Goal: Information Seeking & Learning: Learn about a topic

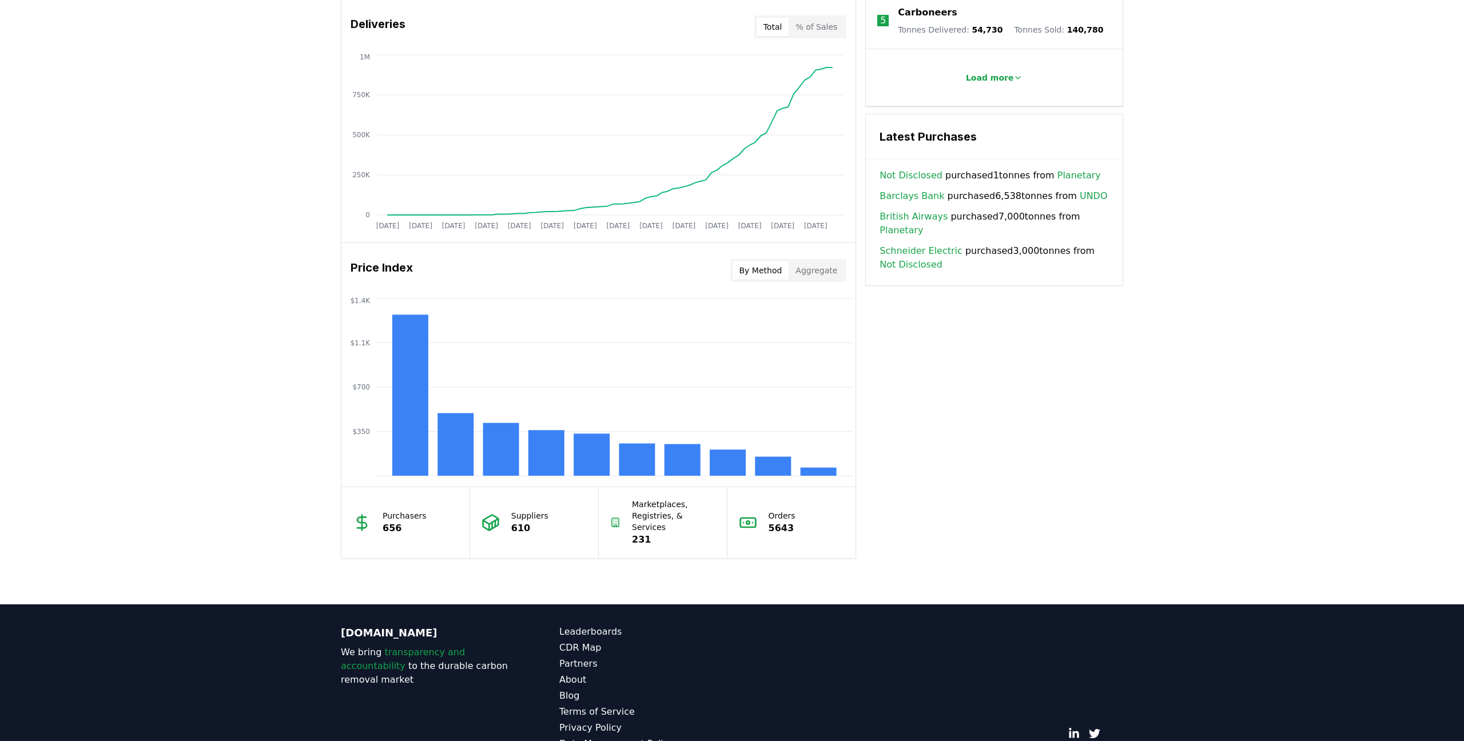
scroll to position [487, 0]
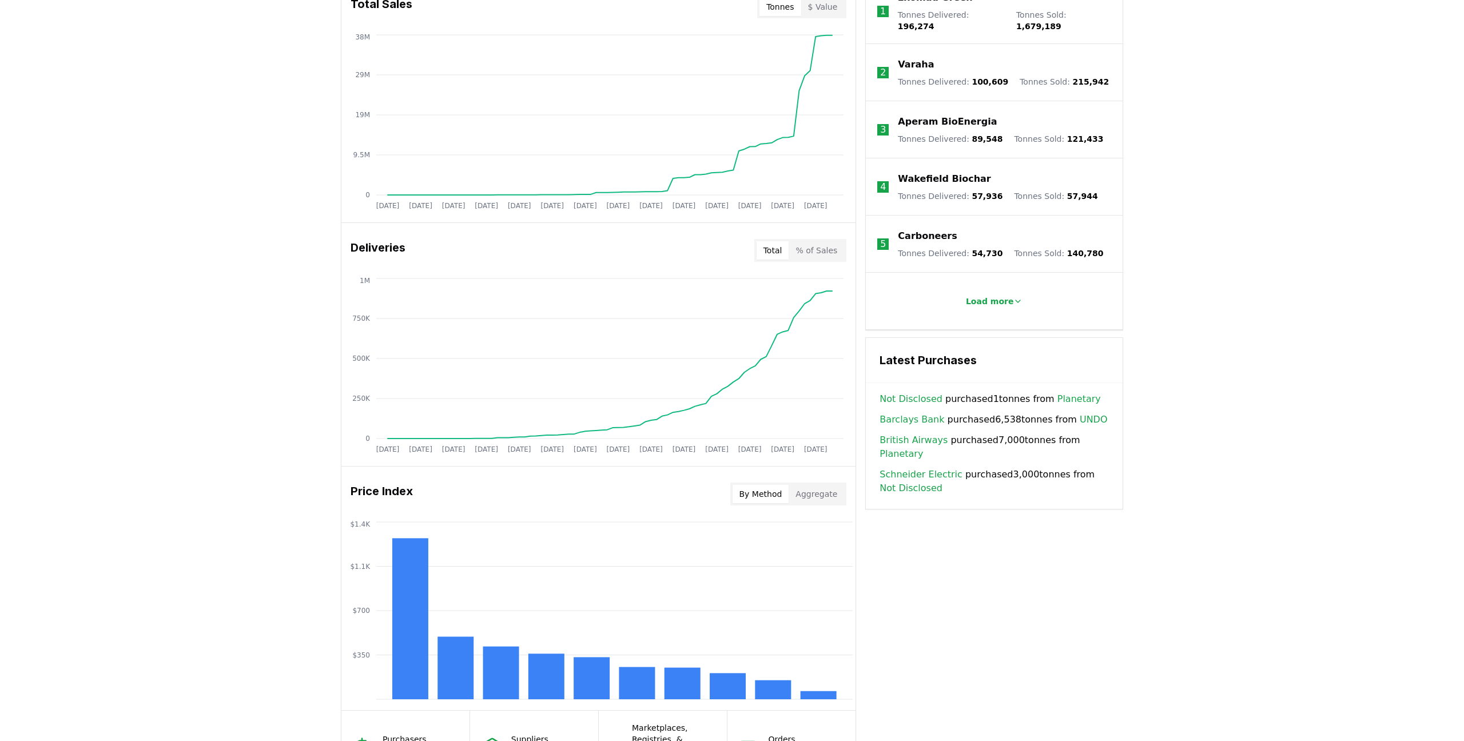
click at [801, 248] on button "% of Sales" at bounding box center [815, 250] width 55 height 18
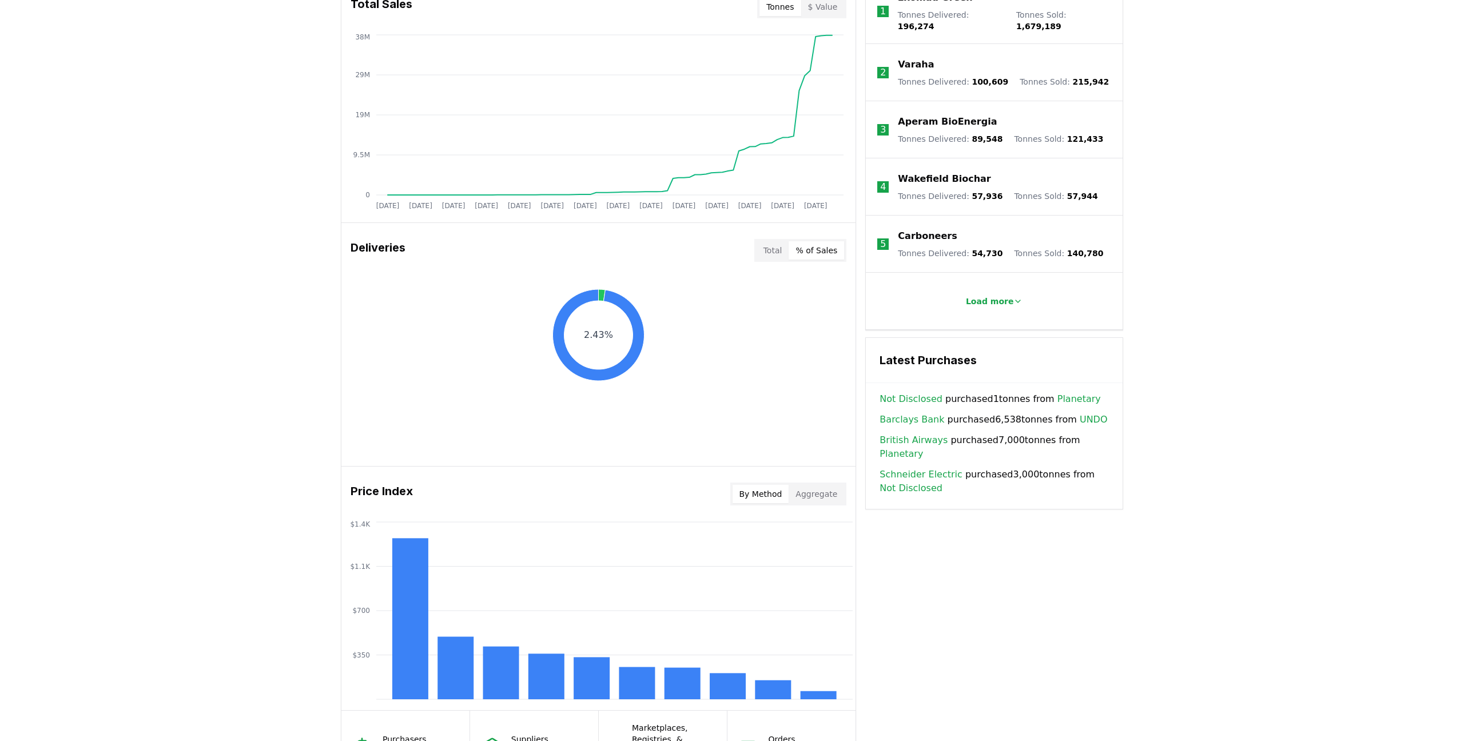
click at [767, 252] on button "Total" at bounding box center [772, 250] width 33 height 18
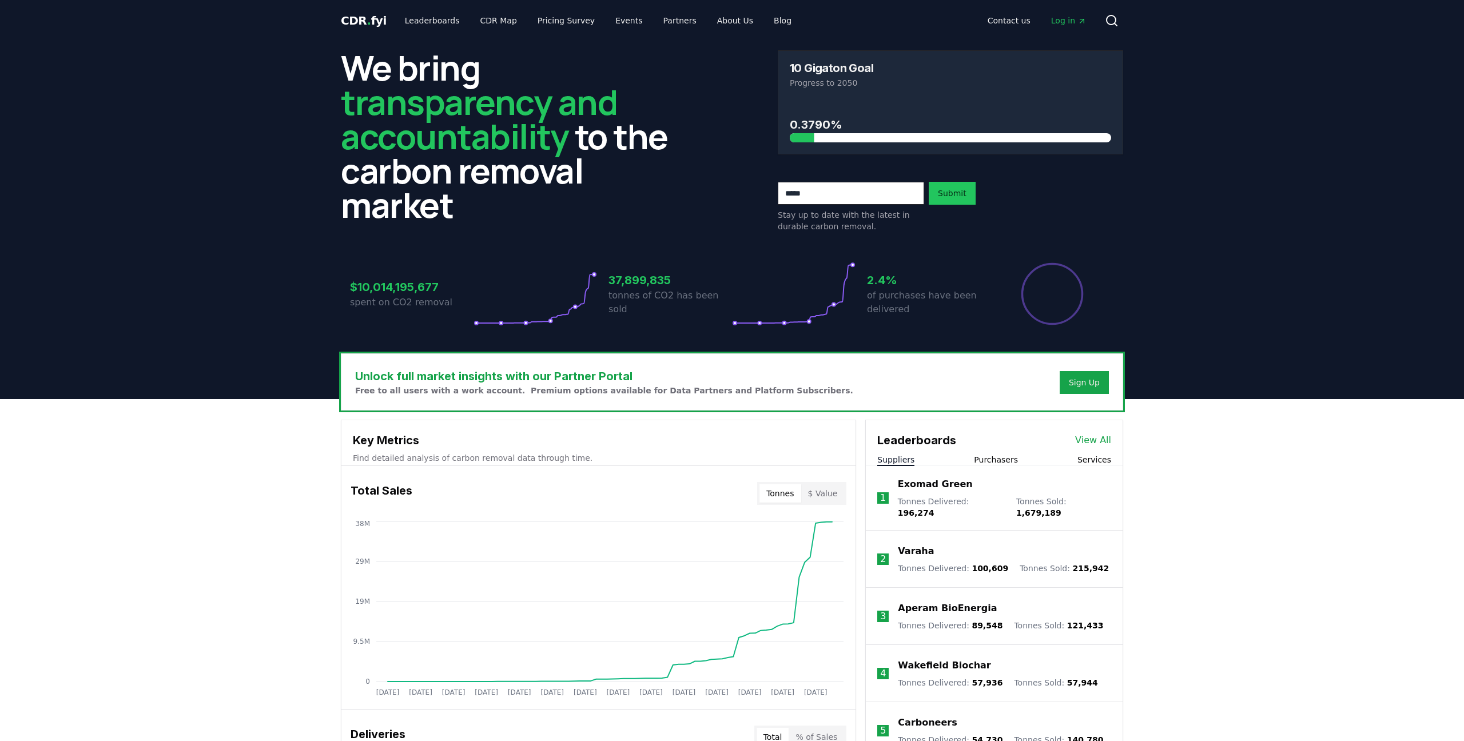
scroll to position [0, 0]
click at [504, 14] on link "CDR Map" at bounding box center [498, 20] width 55 height 21
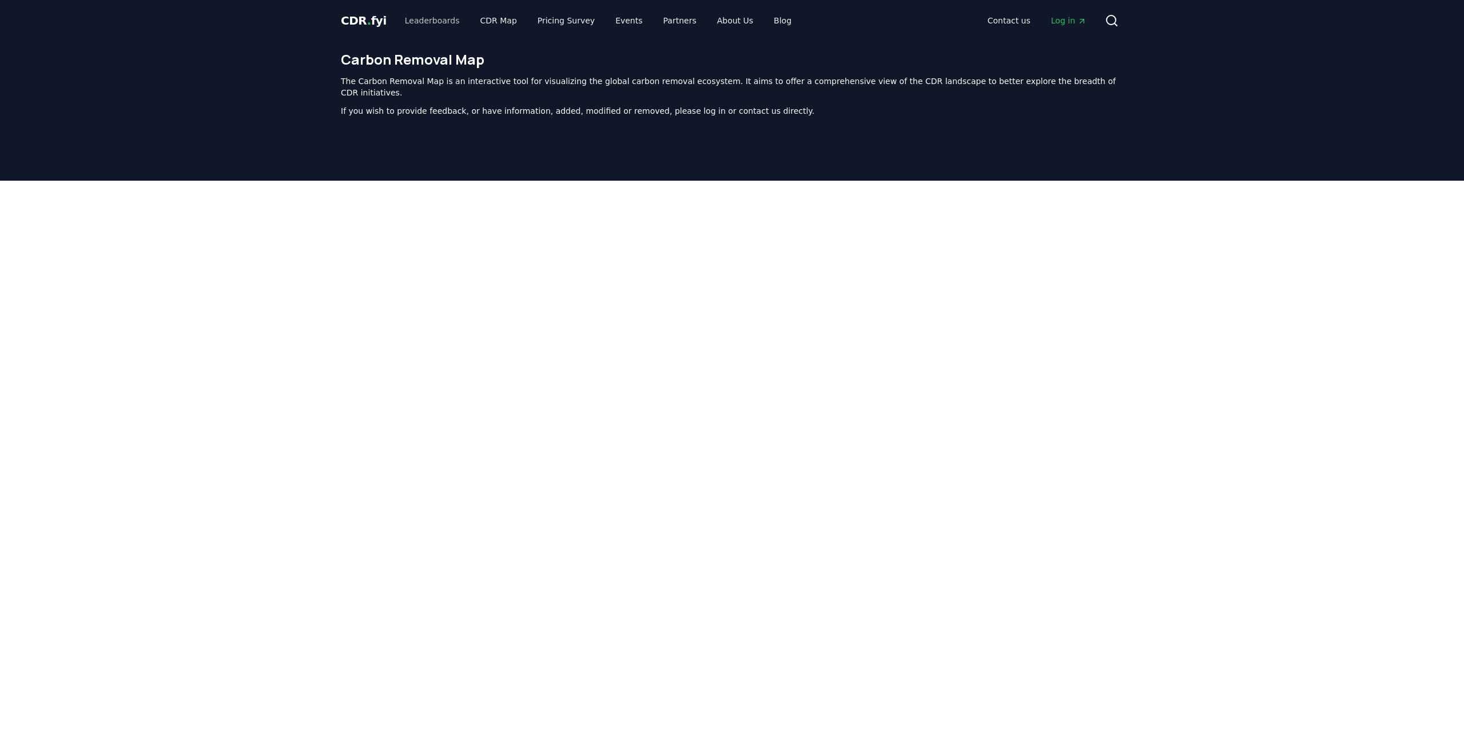
click at [421, 25] on link "Leaderboards" at bounding box center [432, 20] width 73 height 21
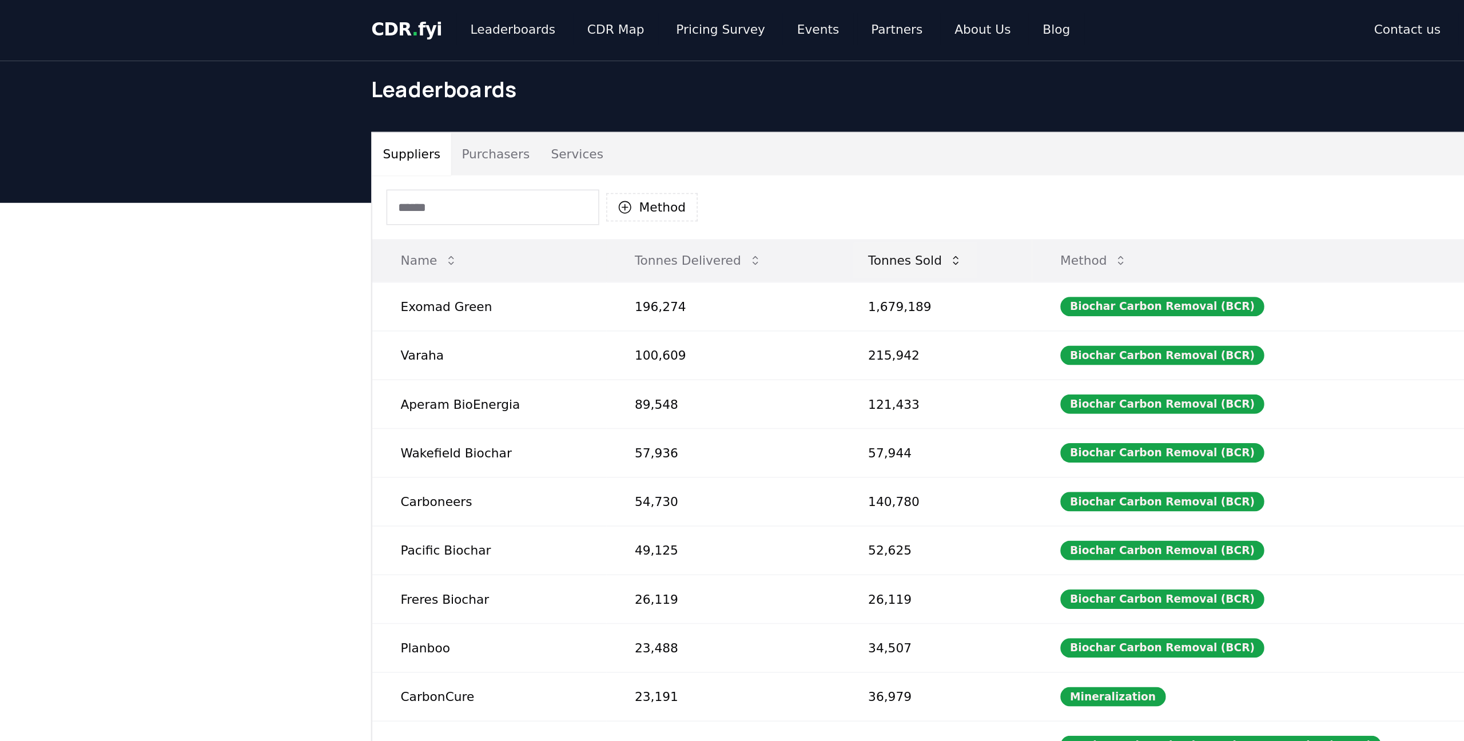
click at [652, 171] on button "Tonnes Sold" at bounding box center [691, 169] width 79 height 23
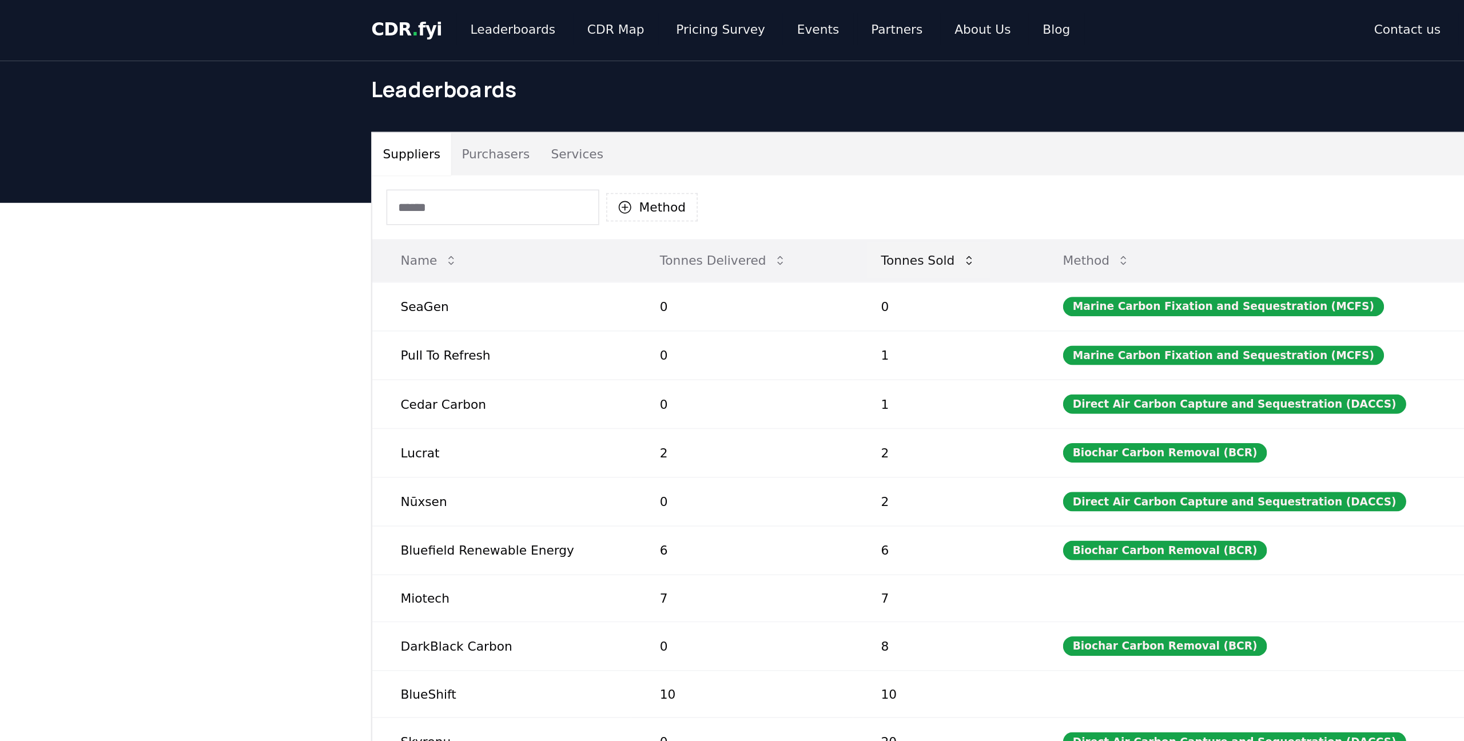
click at [660, 171] on button "Tonnes Sold" at bounding box center [699, 169] width 79 height 23
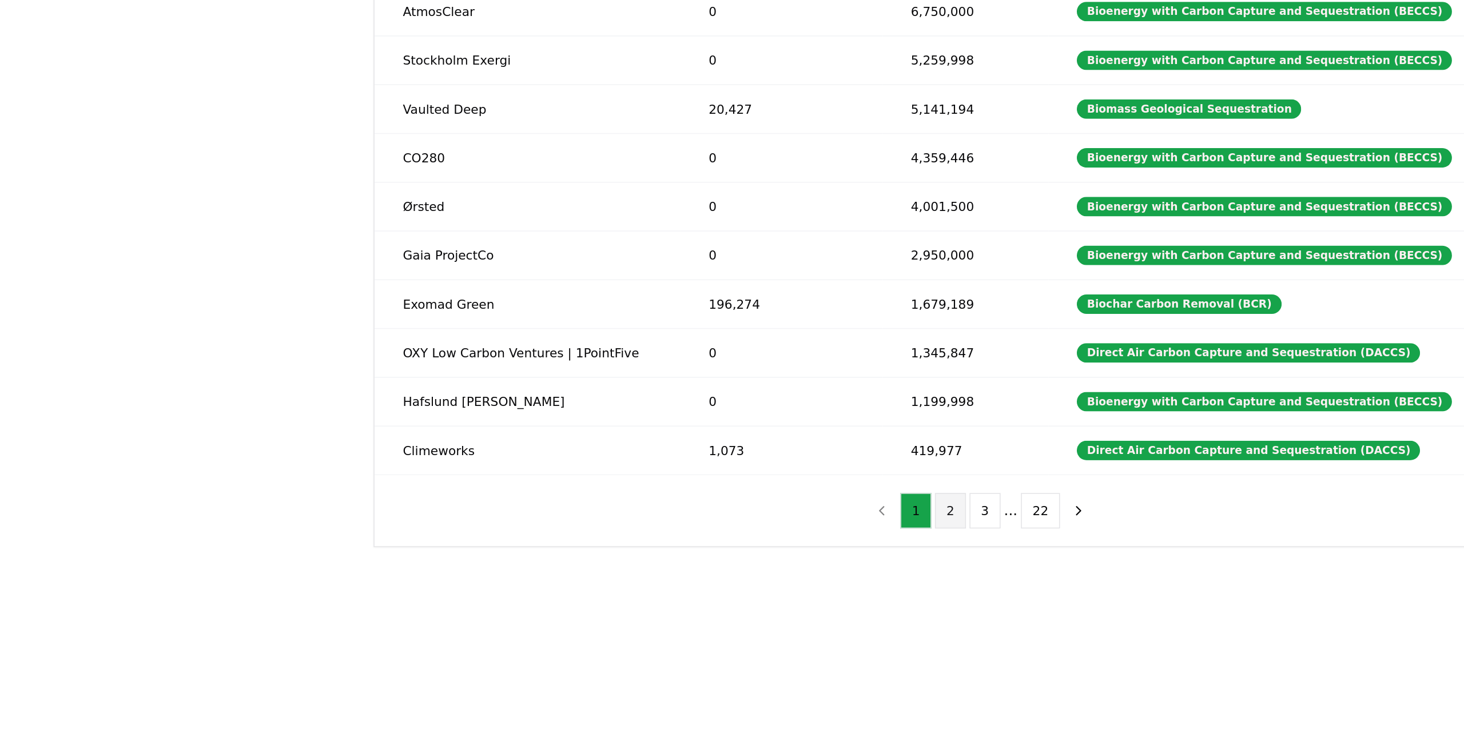
click at [703, 510] on button "2" at bounding box center [713, 521] width 20 height 23
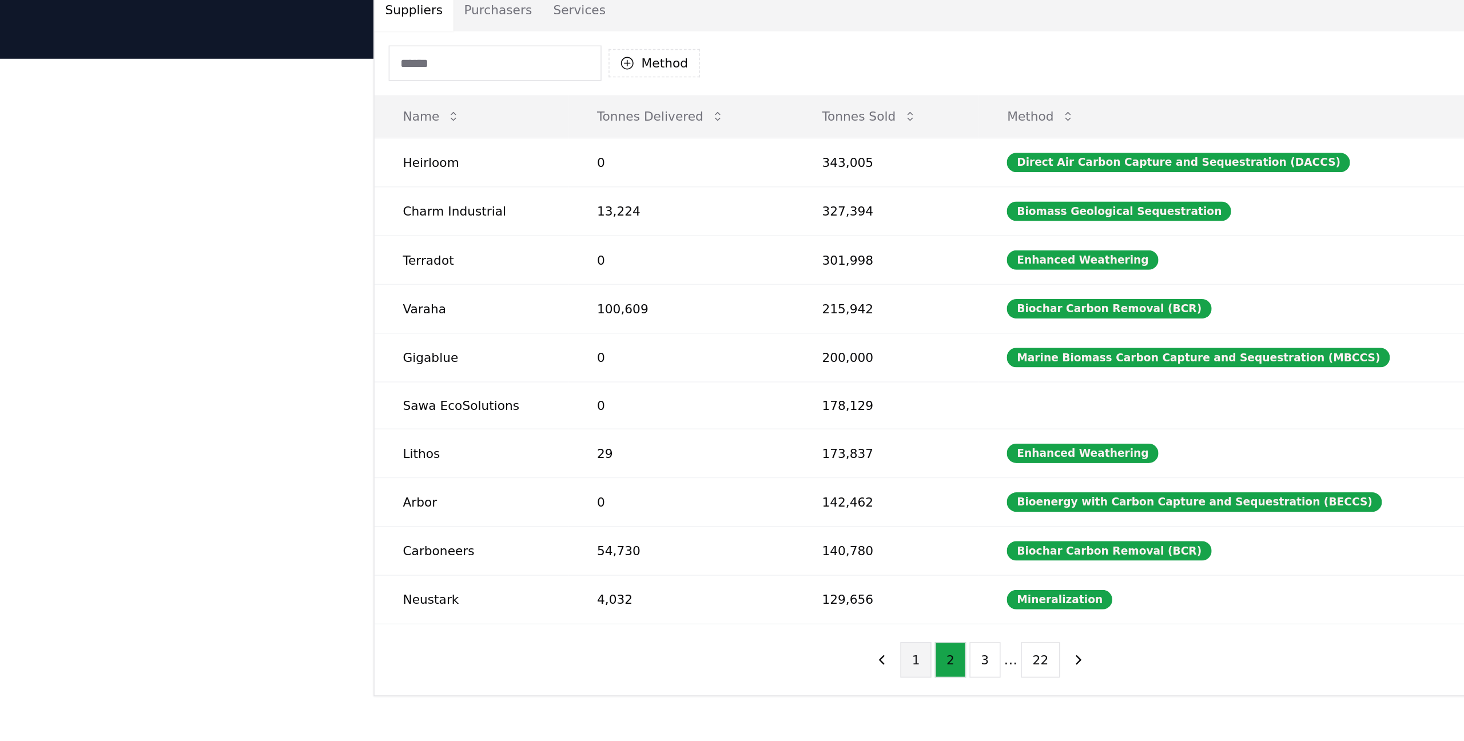
click at [680, 509] on button "1" at bounding box center [690, 520] width 20 height 23
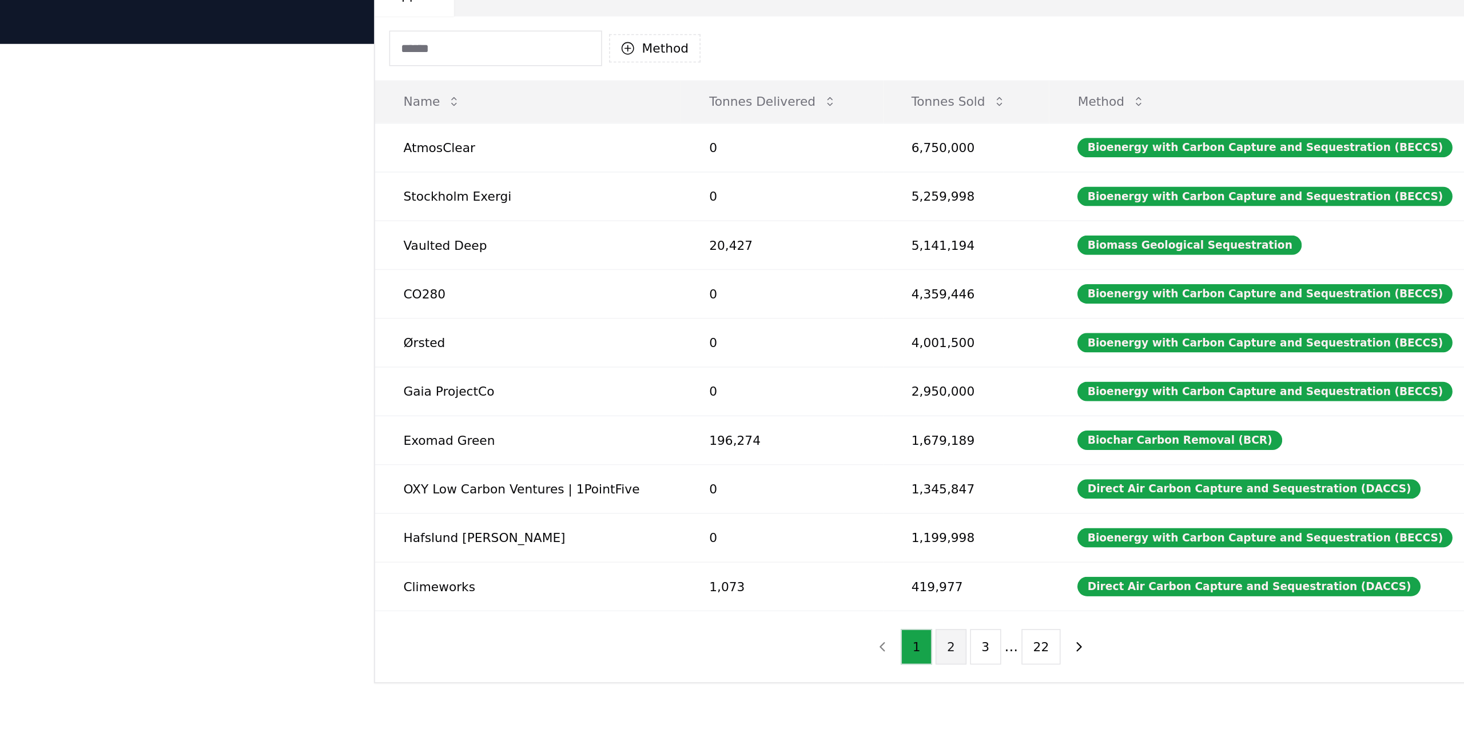
click at [703, 510] on button "2" at bounding box center [713, 521] width 20 height 23
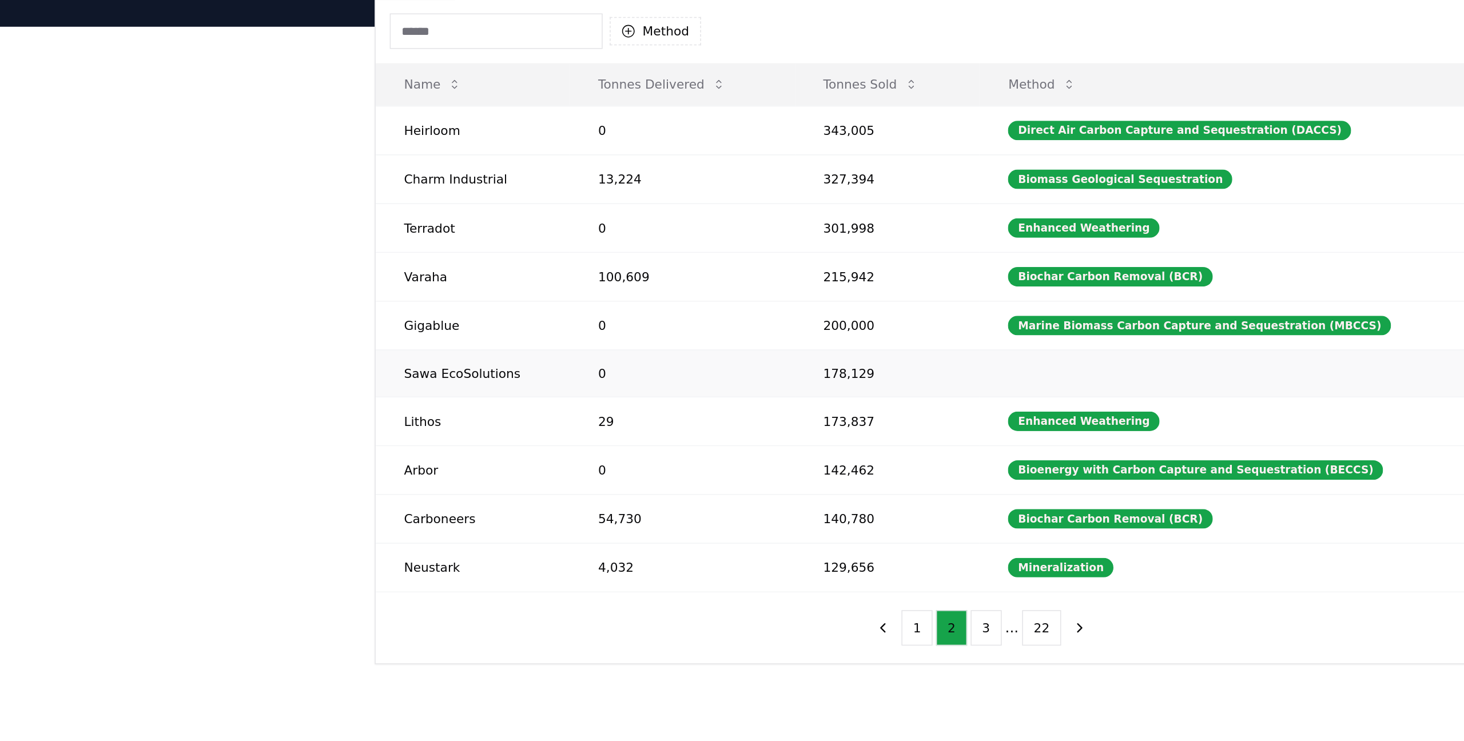
click at [612, 341] on td "178,129" at bounding box center [671, 356] width 119 height 30
click at [741, 341] on td at bounding box center [898, 356] width 334 height 30
click at [341, 341] on td "Sawa EcoSolutions" at bounding box center [403, 356] width 125 height 30
drag, startPoint x: 257, startPoint y: 239, endPoint x: 377, endPoint y: 239, distance: 119.5
click at [377, 341] on tr "Sawa EcoSolutions 0 178,129 View" at bounding box center [731, 356] width 781 height 30
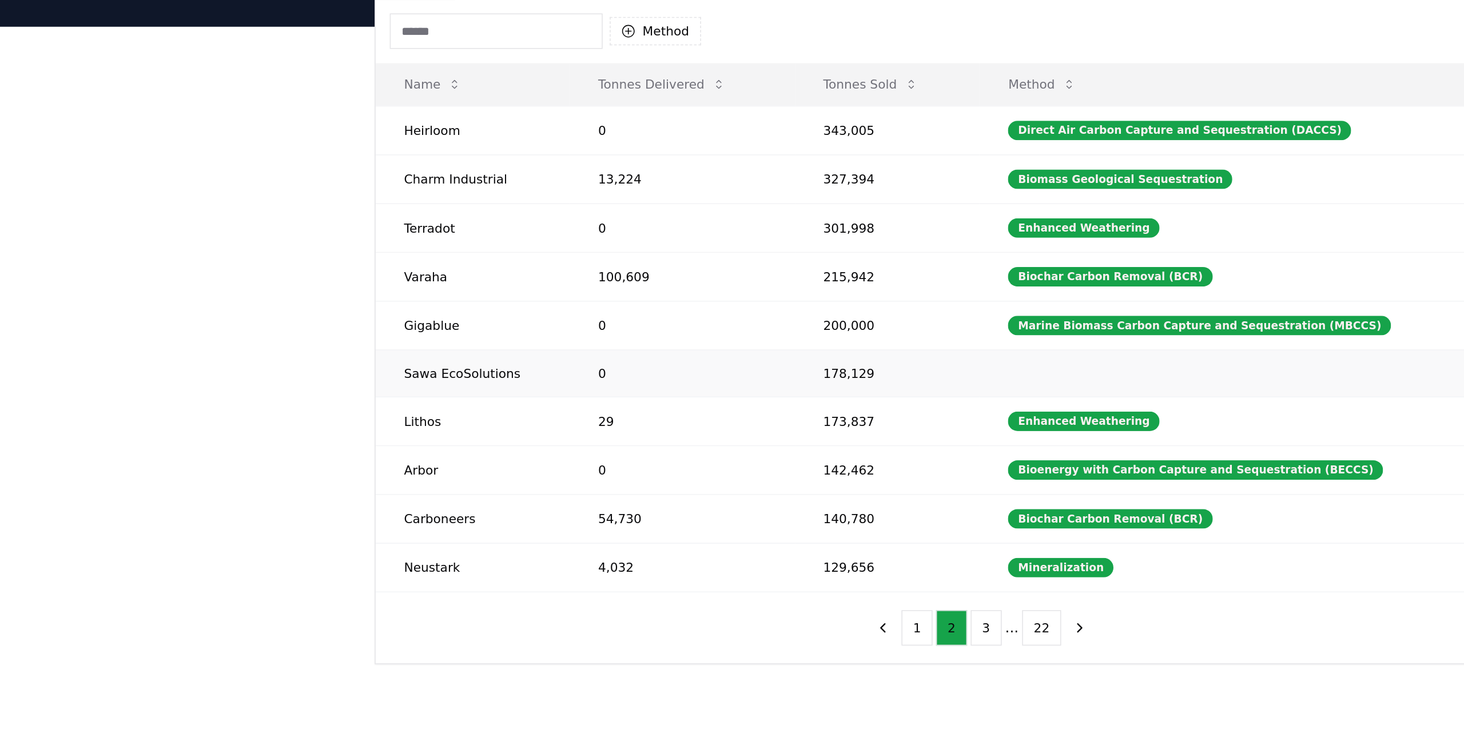
click at [467, 341] on td "0" at bounding box center [539, 356] width 145 height 30
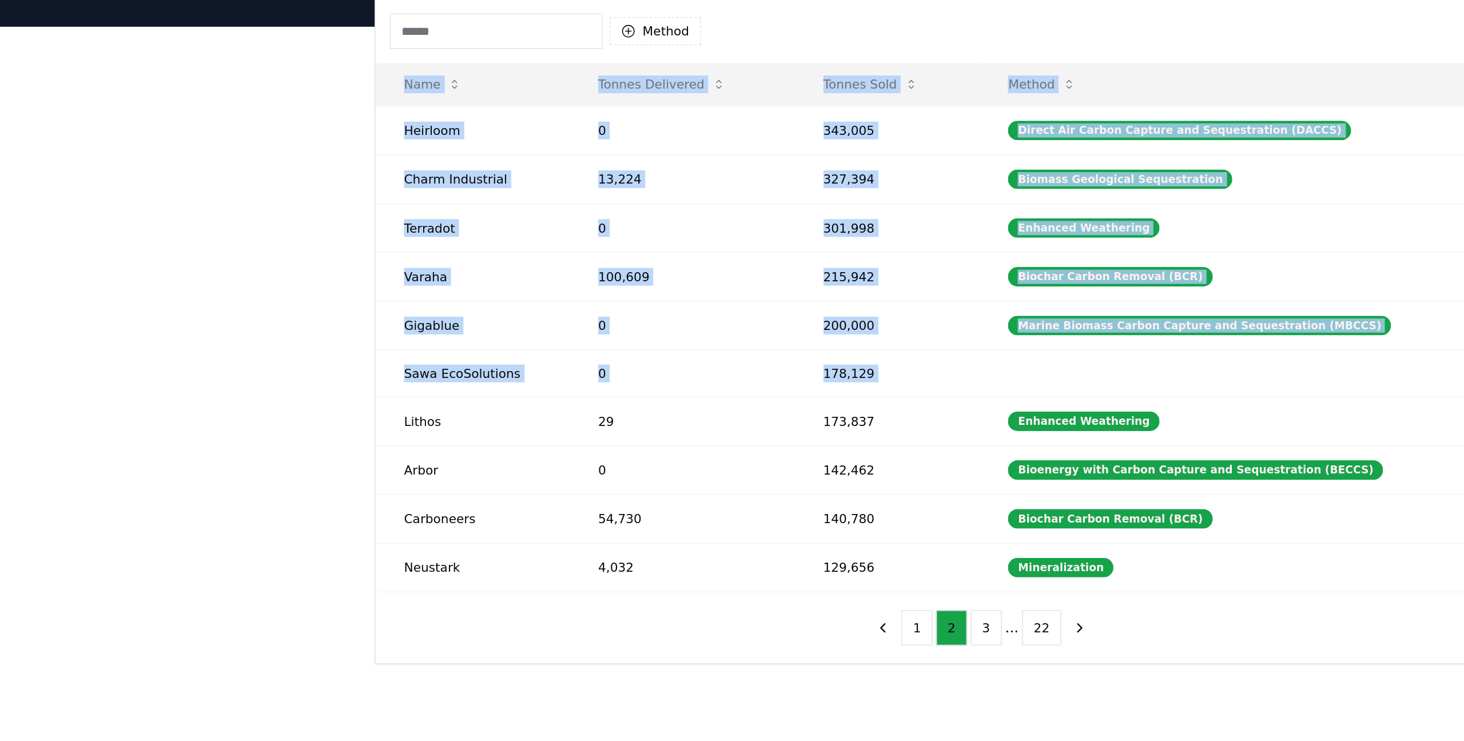
click at [198, 266] on div "Suppliers Purchasers Services Method Name Tonnes Delivered Tonnes Sold Method H…" at bounding box center [732, 361] width 1464 height 457
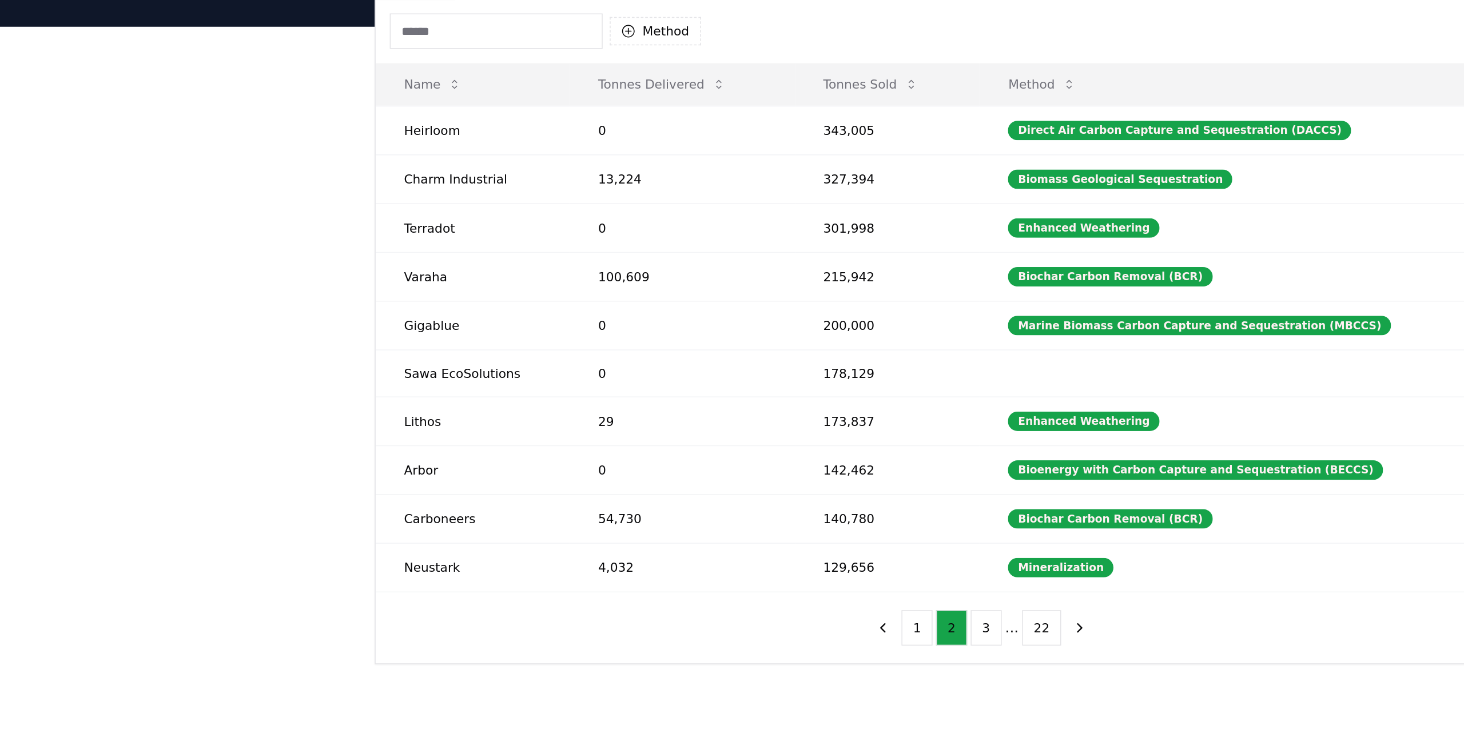
click at [197, 266] on div "Suppliers Purchasers Services Method Name Tonnes Delivered Tonnes Sold Method H…" at bounding box center [732, 361] width 1464 height 457
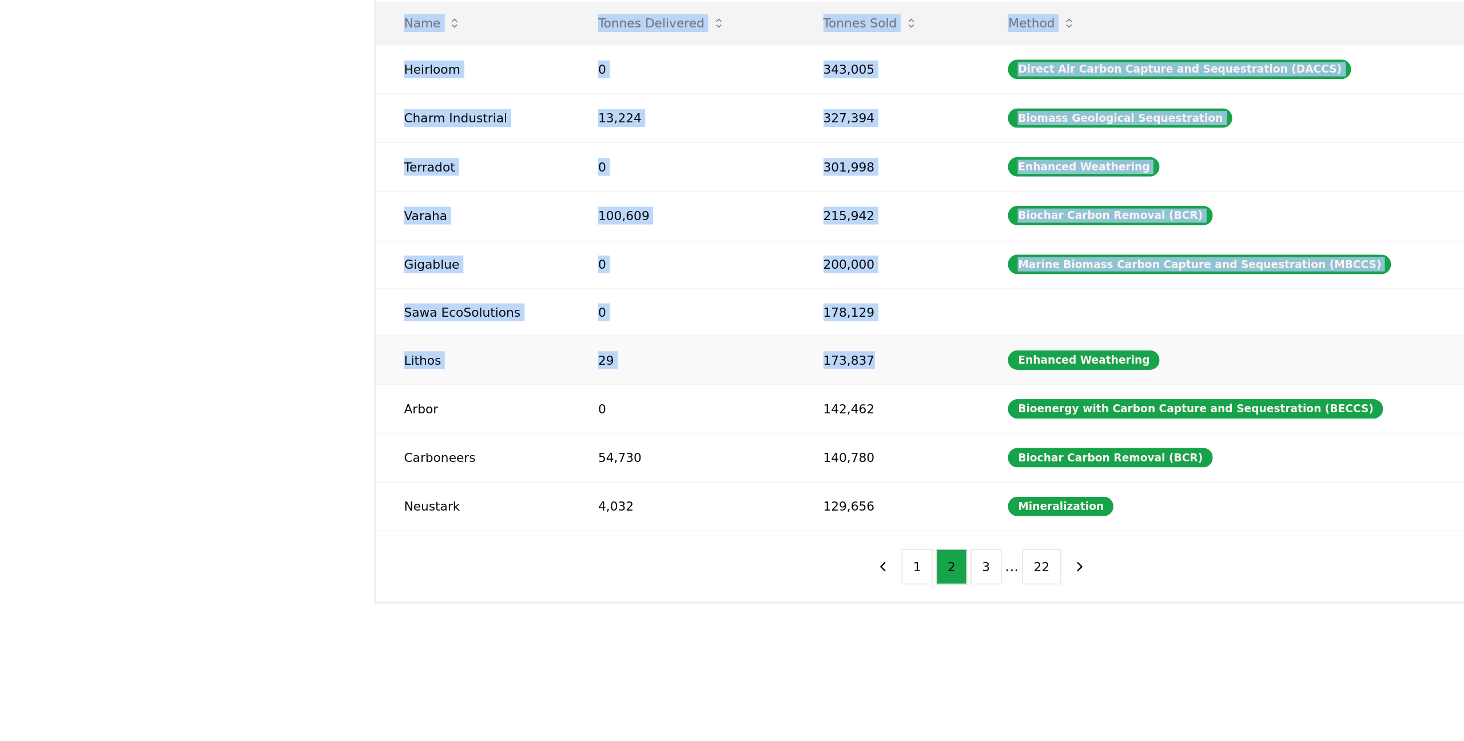
drag, startPoint x: 248, startPoint y: 228, endPoint x: 590, endPoint y: 236, distance: 342.6
click at [589, 236] on div "Suppliers Purchasers Services Method Name Tonnes Delivered Tonnes Sold Method H…" at bounding box center [732, 315] width 800 height 457
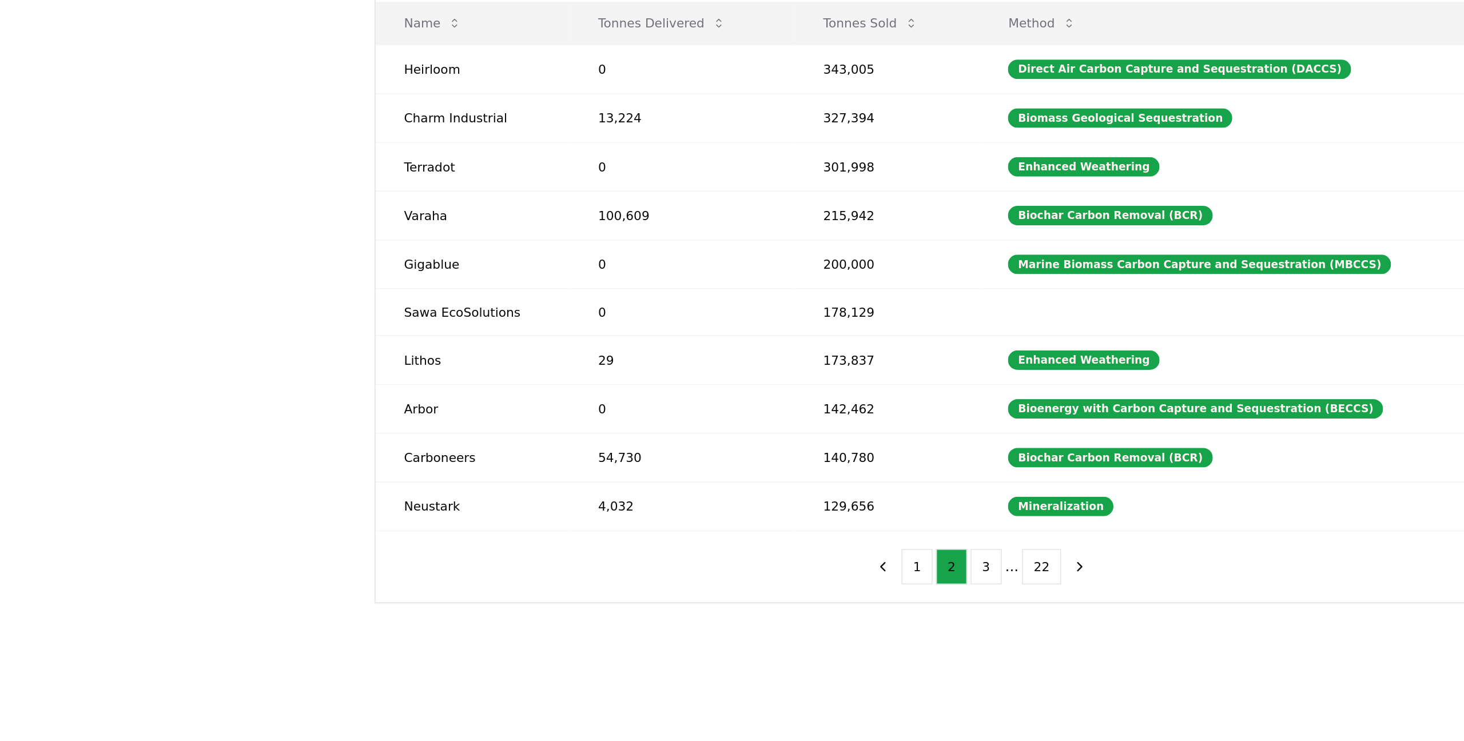
click at [150, 214] on div "Suppliers Purchasers Services Method Name Tonnes Delivered Tonnes Sold Method H…" at bounding box center [732, 361] width 1464 height 457
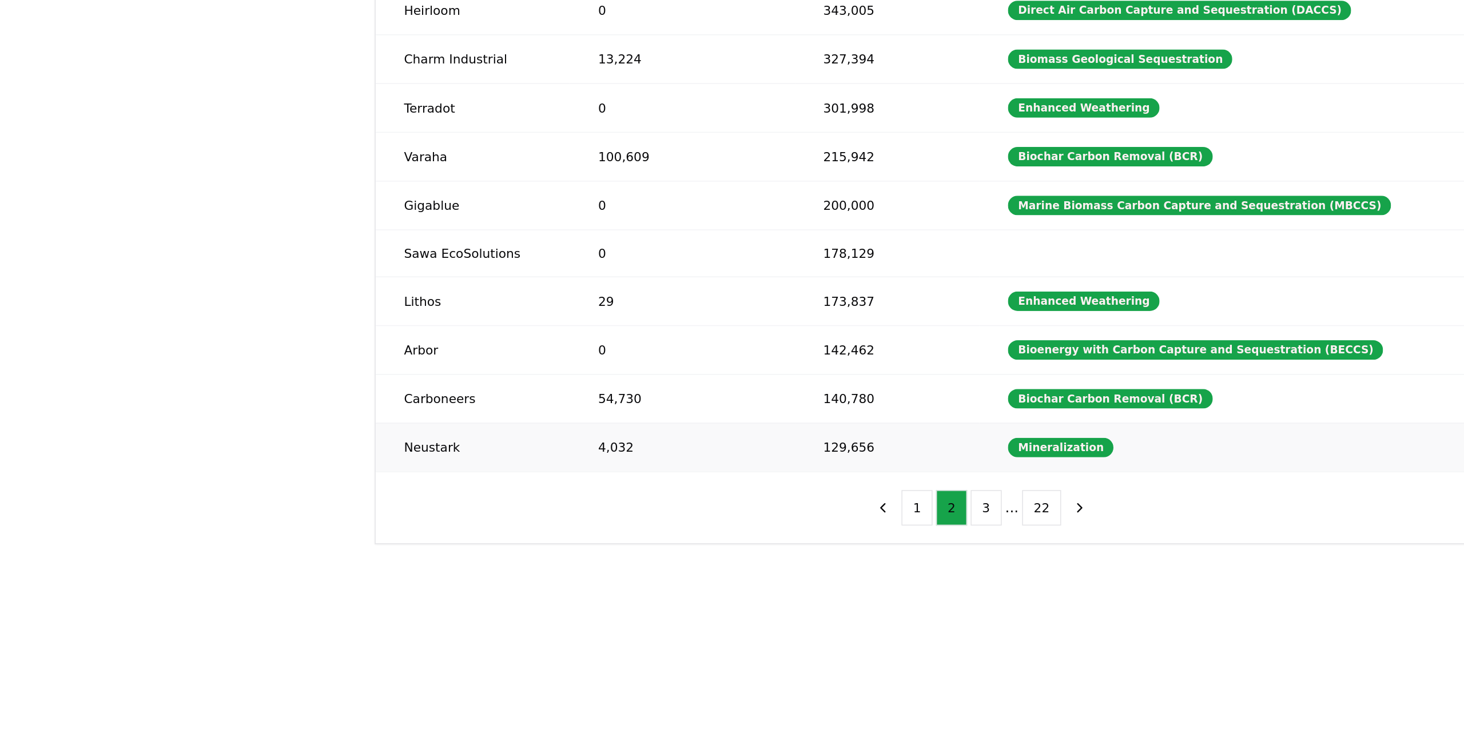
click at [612, 465] on td "129,656" at bounding box center [671, 480] width 119 height 31
click at [725, 509] on button "3" at bounding box center [735, 520] width 20 height 23
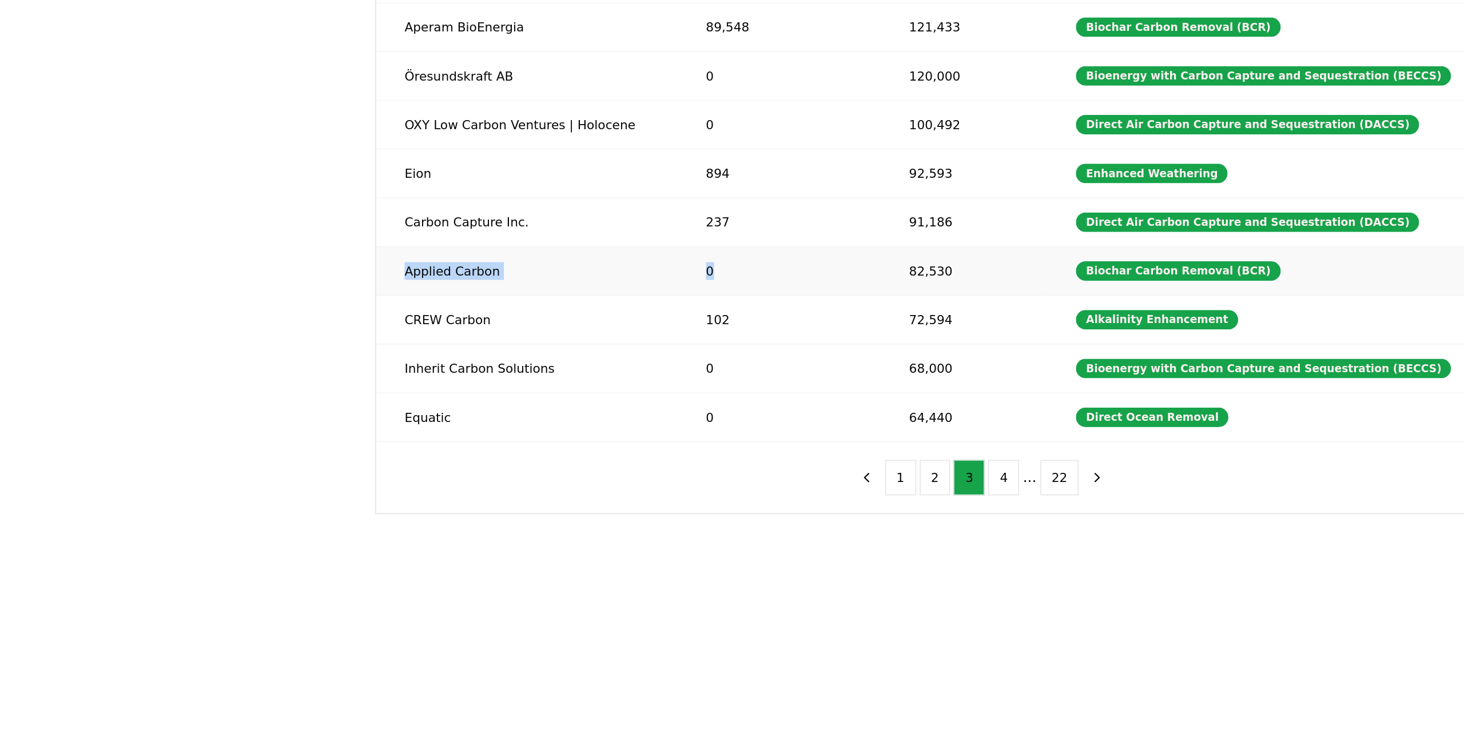
drag, startPoint x: 249, startPoint y: 177, endPoint x: 575, endPoint y: 177, distance: 325.9
click at [573, 372] on tr "Applied Carbon 0 82,530 Biochar Carbon Removal (BCR) View" at bounding box center [731, 387] width 781 height 31
drag, startPoint x: 601, startPoint y: 174, endPoint x: 208, endPoint y: 174, distance: 393.4
click at [214, 174] on div "Suppliers Purchasers Services Method Name Tonnes Delivered Tonnes Sold Method P…" at bounding box center [732, 362] width 1464 height 458
click at [172, 192] on div "Suppliers Purchasers Services Method Name Tonnes Delivered Tonnes Sold Method P…" at bounding box center [732, 362] width 1464 height 458
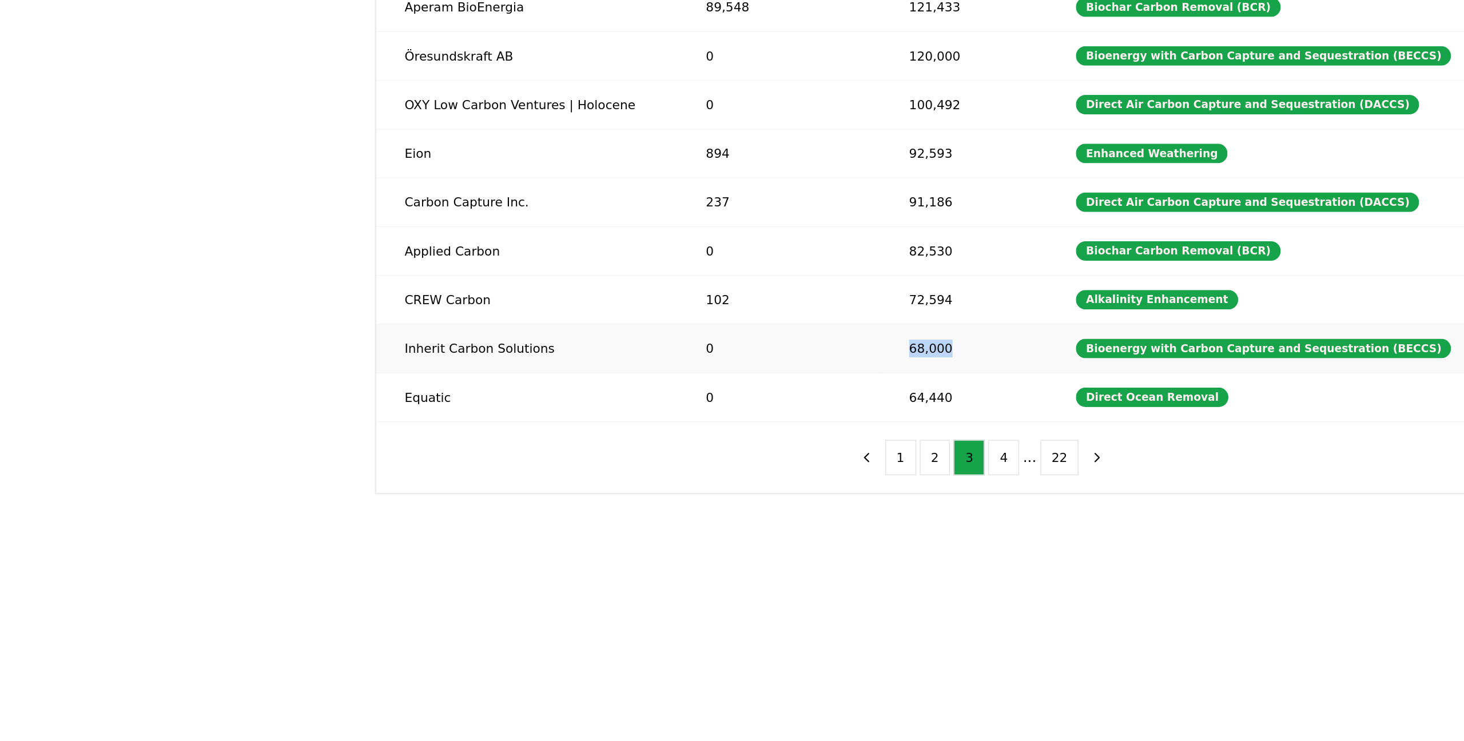
drag, startPoint x: 581, startPoint y: 226, endPoint x: 659, endPoint y: 225, distance: 78.3
click at [667, 435] on td "68,000" at bounding box center [721, 450] width 108 height 31
drag, startPoint x: 659, startPoint y: 225, endPoint x: 356, endPoint y: 229, distance: 303.6
click at [356, 435] on tr "Inherit Carbon Solutions 0 68,000 Bioenergy with Carbon Capture and Sequestrati…" at bounding box center [731, 450] width 781 height 31
click at [358, 435] on td "Inherit Carbon Solutions" at bounding box center [438, 450] width 194 height 31
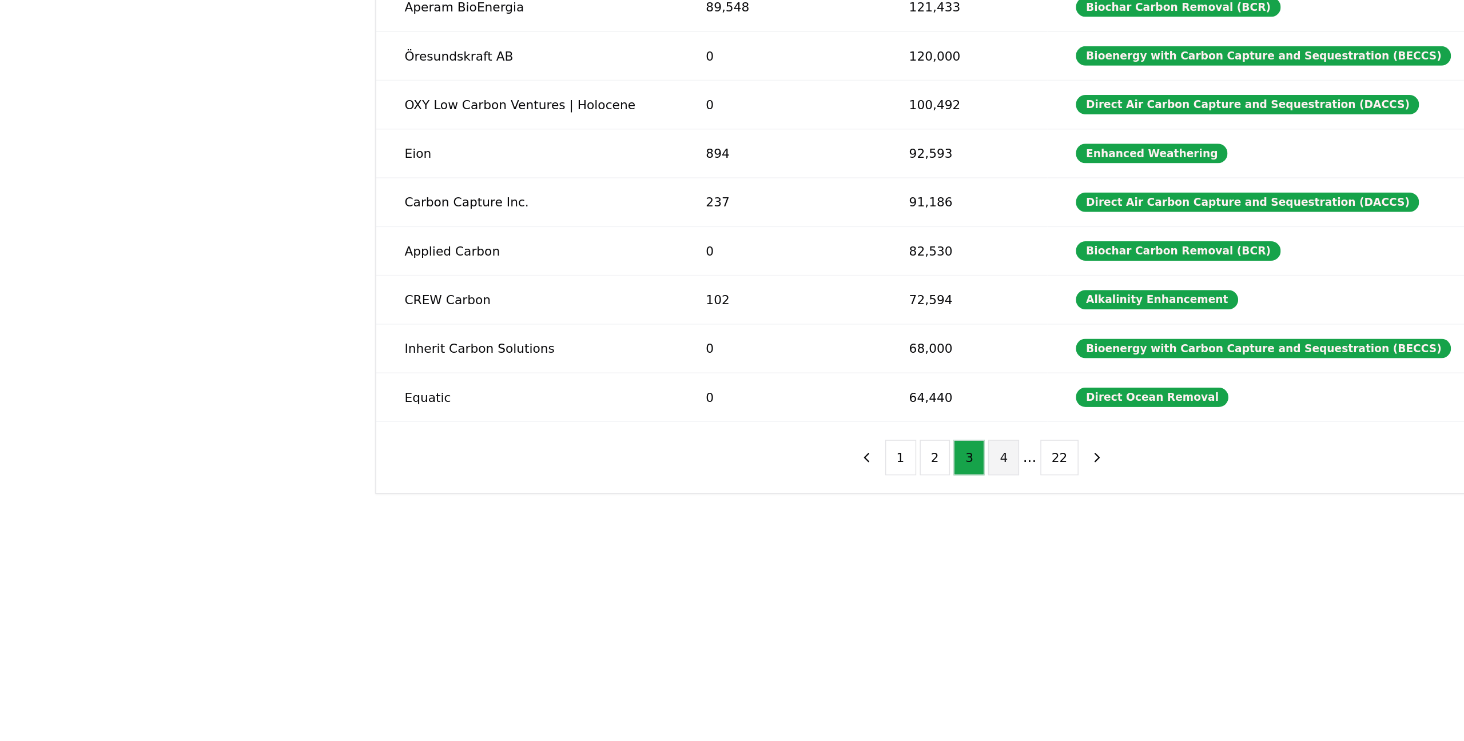
click at [736, 510] on button "4" at bounding box center [746, 521] width 20 height 23
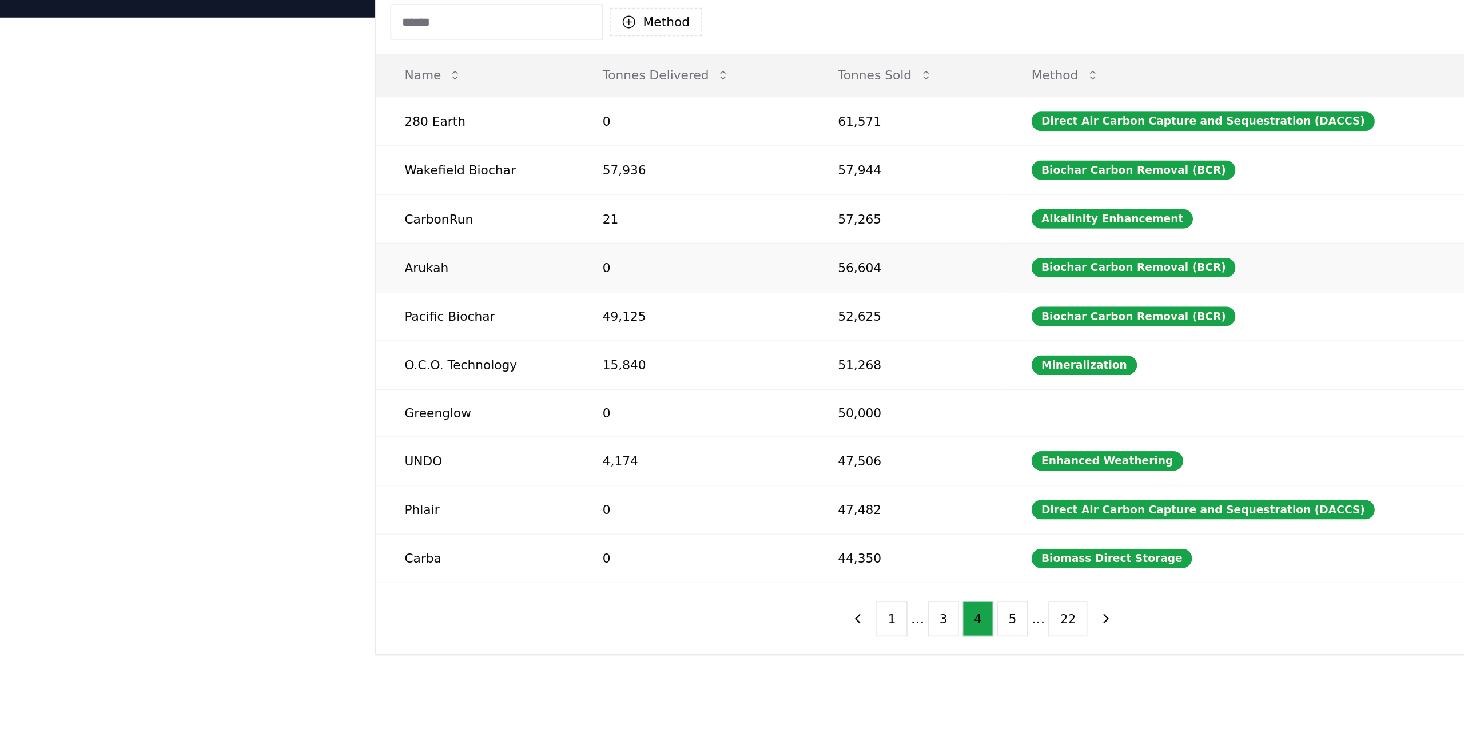
drag, startPoint x: 660, startPoint y: 172, endPoint x: 596, endPoint y: 172, distance: 64.0
click at [596, 278] on tr "Arukah 0 56,604 Biochar Carbon Removal (BCR) View" at bounding box center [731, 293] width 781 height 31
click at [341, 278] on td "Arukah" at bounding box center [404, 293] width 127 height 31
click at [764, 288] on div "Biochar Carbon Removal (BCR)" at bounding box center [829, 294] width 131 height 13
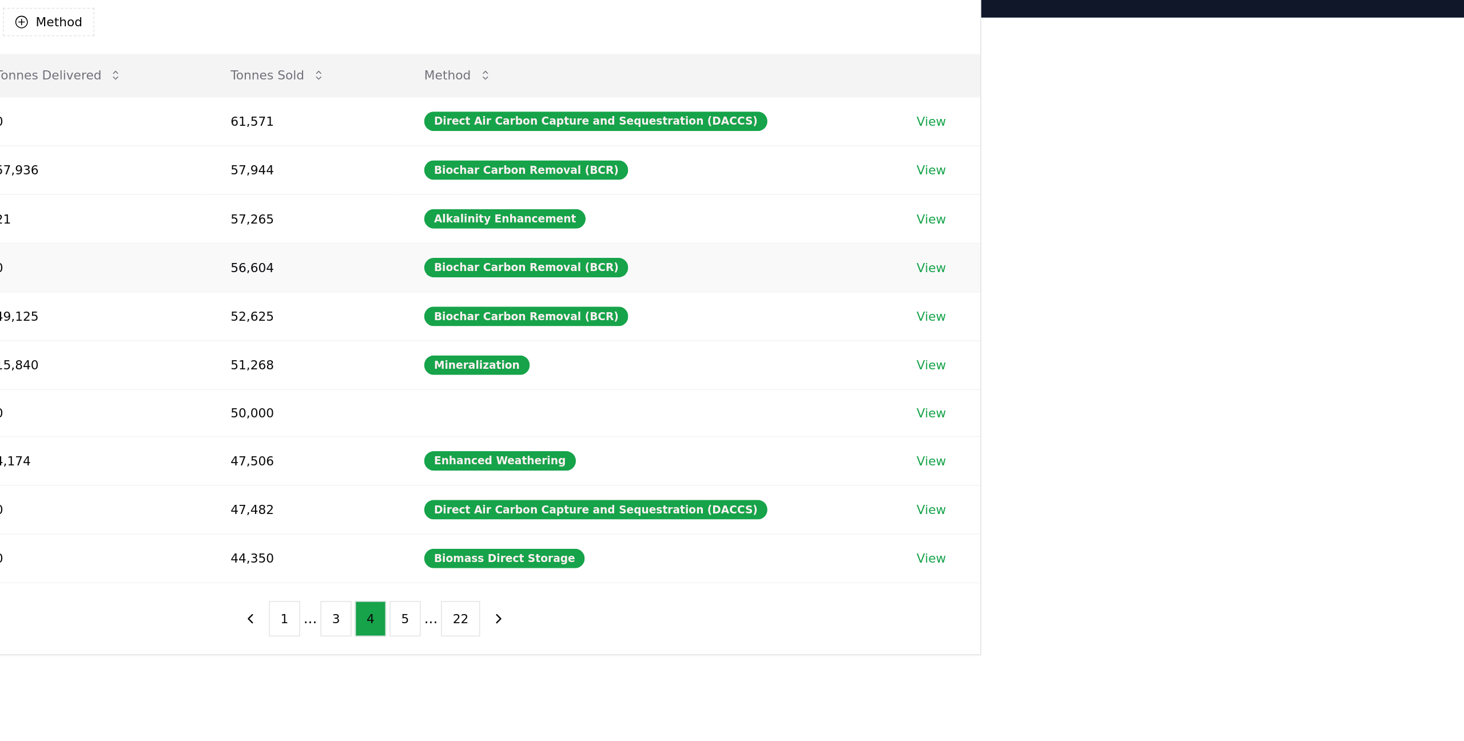
click at [1081, 288] on link "View" at bounding box center [1090, 293] width 19 height 11
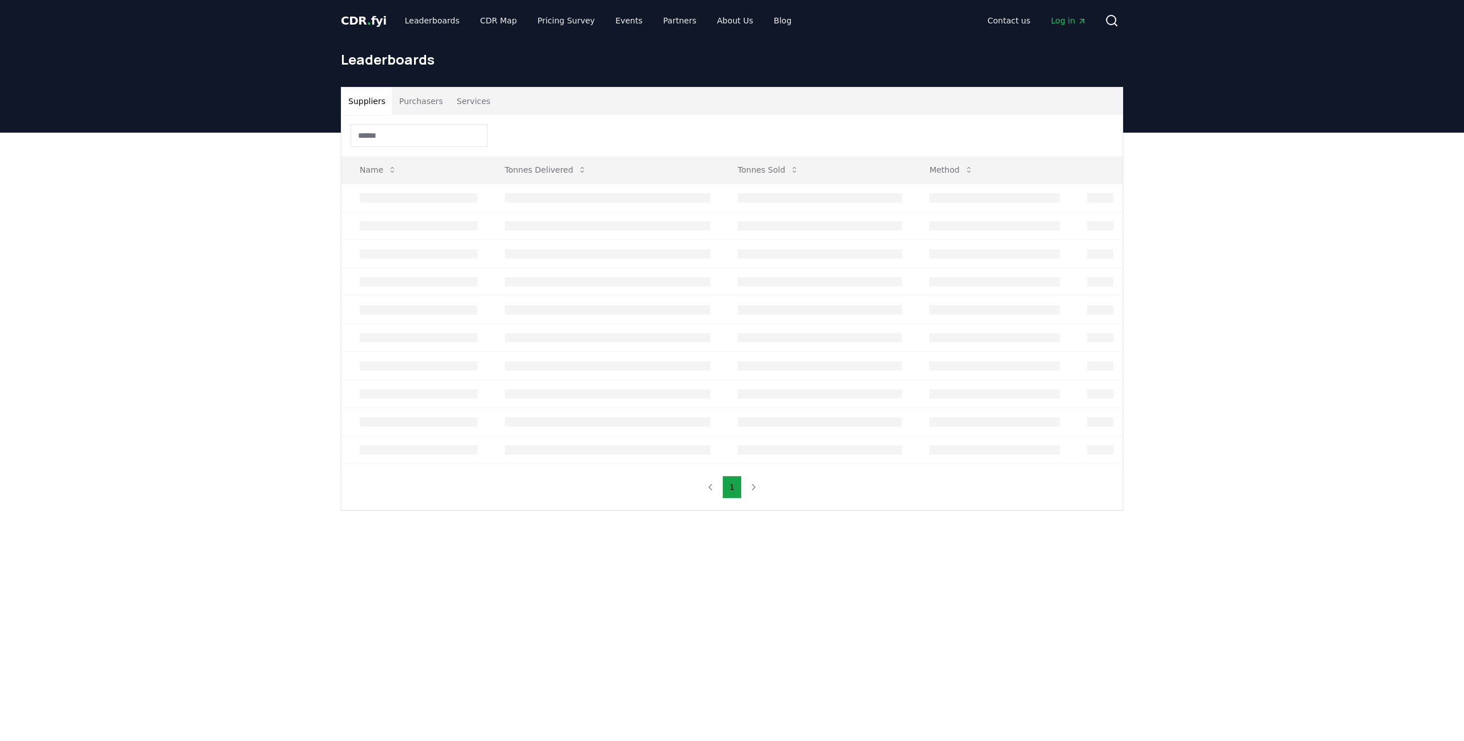
scroll to position [121, 491]
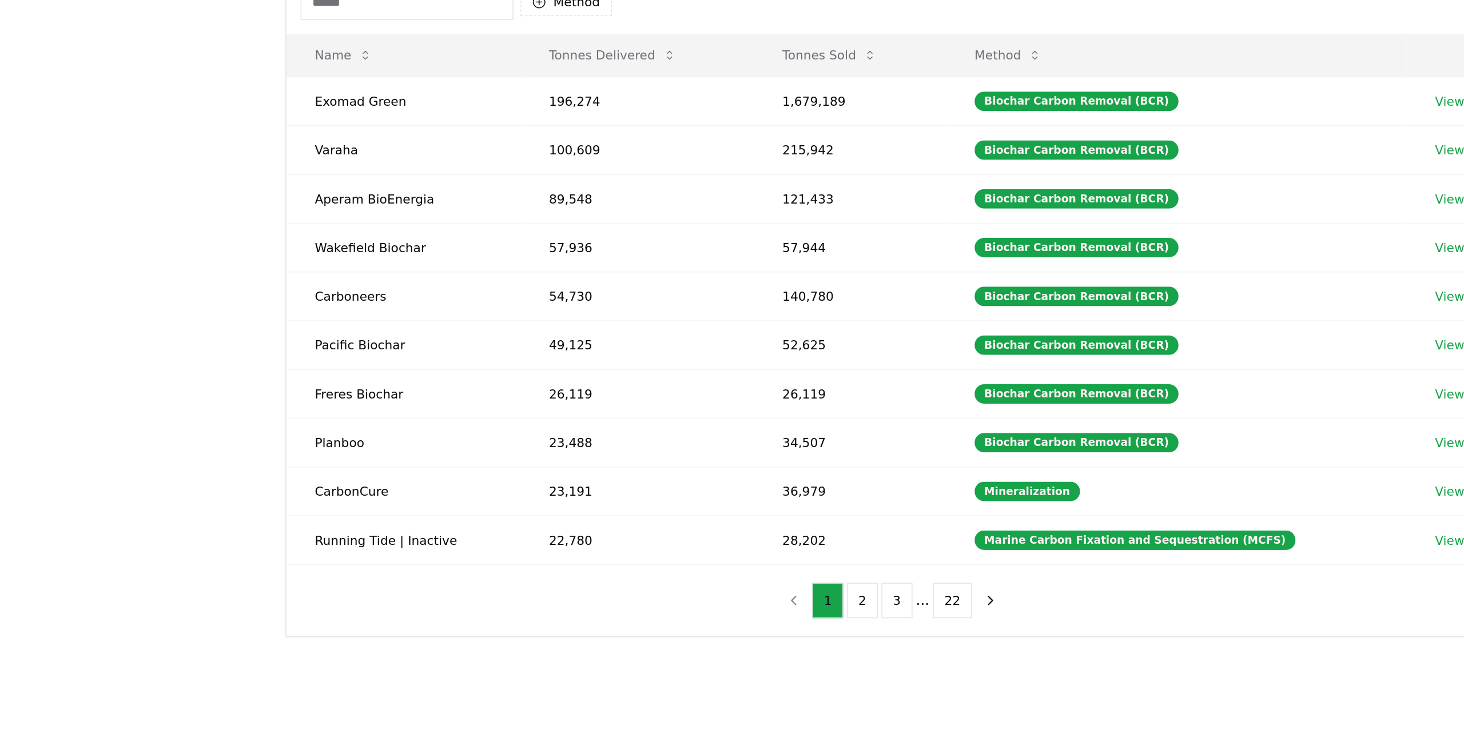
click at [350, 26] on input at bounding box center [418, 14] width 137 height 23
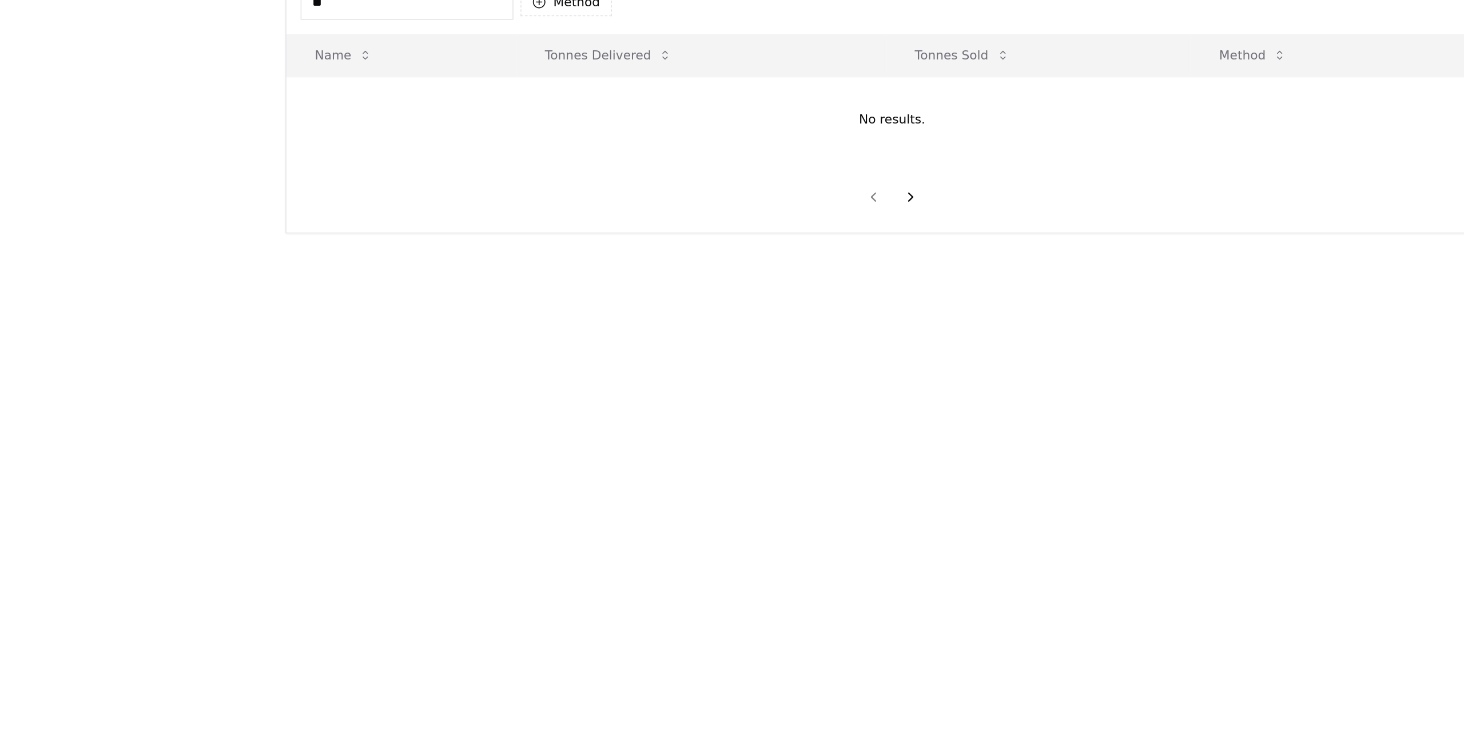
type input "*"
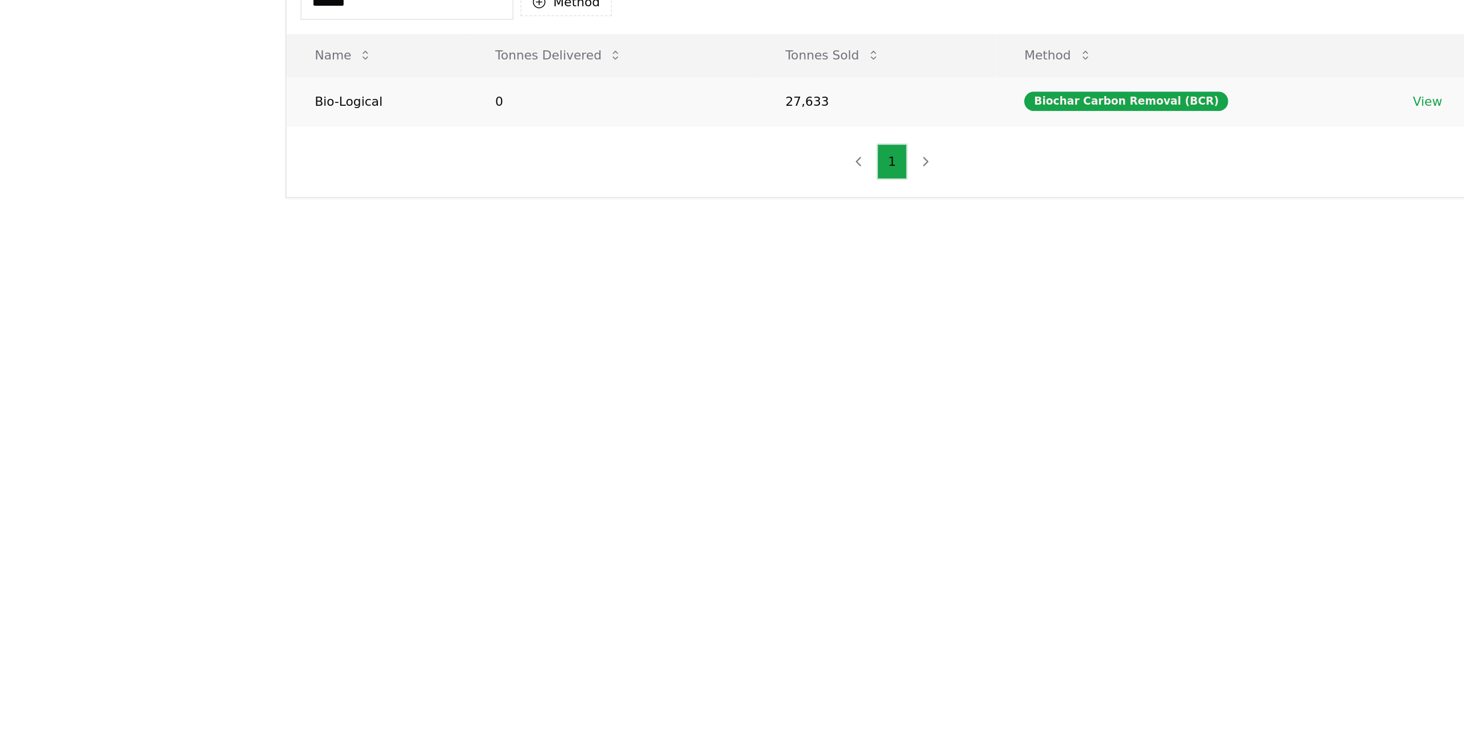
type input "*******"
click at [1067, 84] on link "View" at bounding box center [1076, 78] width 19 height 11
